Goal: Browse casually: Explore the website without a specific task or goal

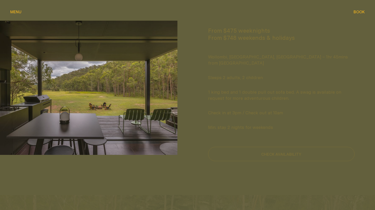
scroll to position [593, 0]
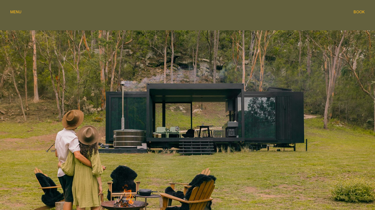
click at [180, 60] on div at bounding box center [187, 139] width 375 height 225
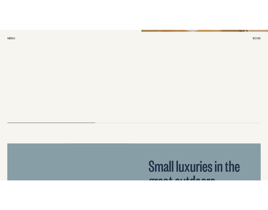
scroll to position [1069, 0]
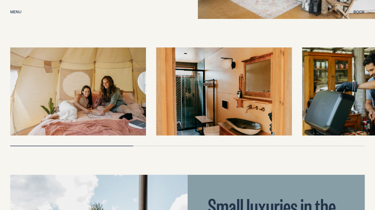
click at [203, 89] on img at bounding box center [224, 91] width 136 height 88
click at [265, 132] on div at bounding box center [187, 96] width 354 height 99
click at [304, 98] on img at bounding box center [370, 91] width 136 height 88
click at [369, 89] on img at bounding box center [370, 91] width 136 height 88
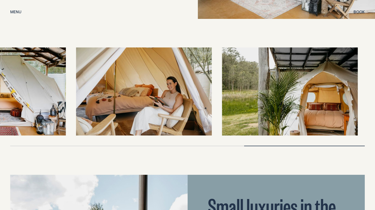
drag, startPoint x: 369, startPoint y: 89, endPoint x: -11, endPoint y: 105, distance: 380.8
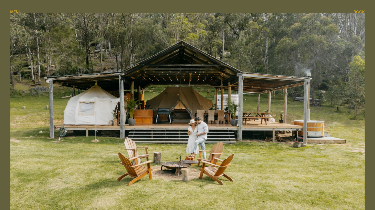
scroll to position [151, 0]
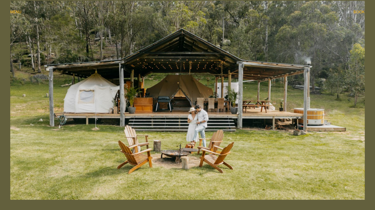
click at [180, 60] on img at bounding box center [187, 100] width 354 height 199
